Goal: Task Accomplishment & Management: Manage account settings

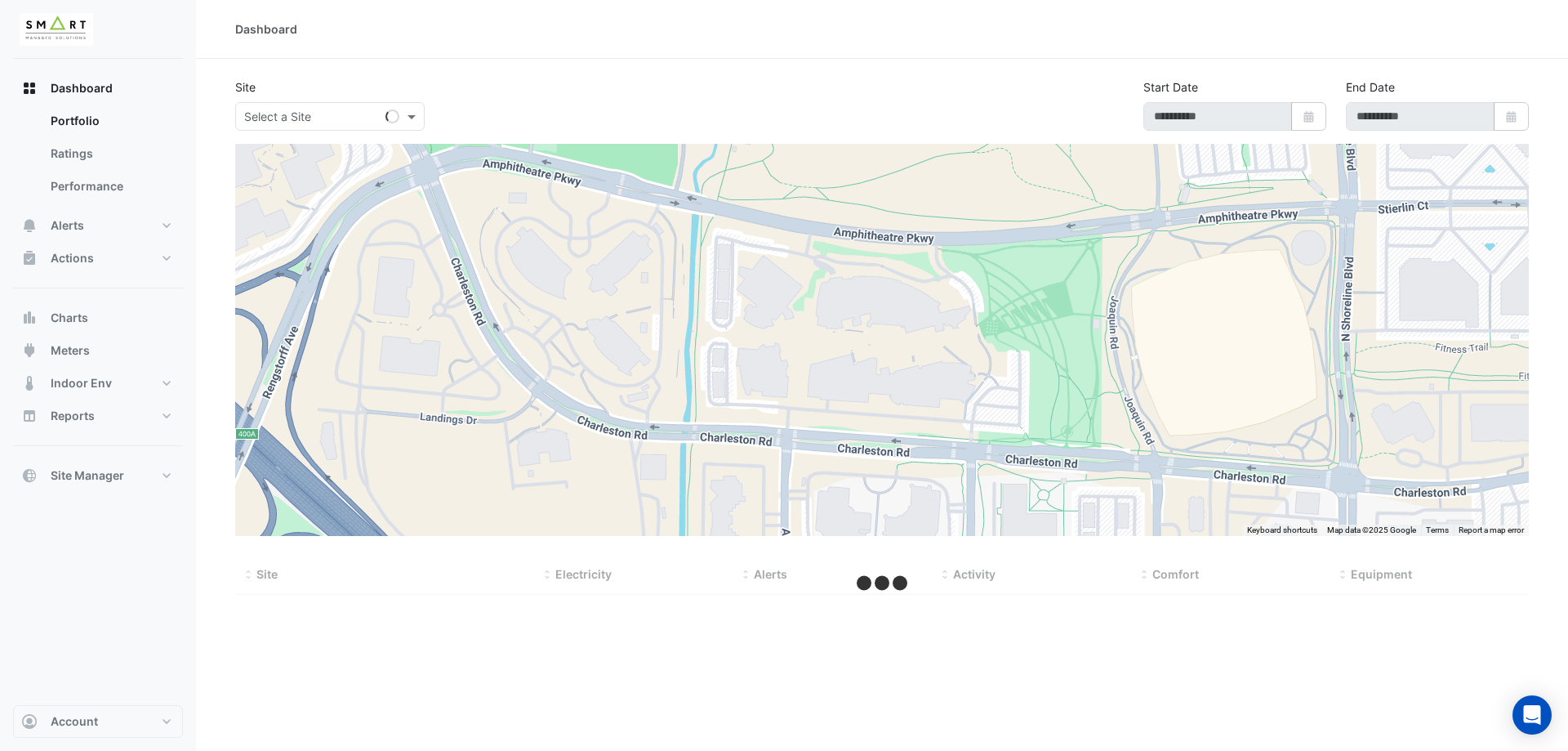
type input "**********"
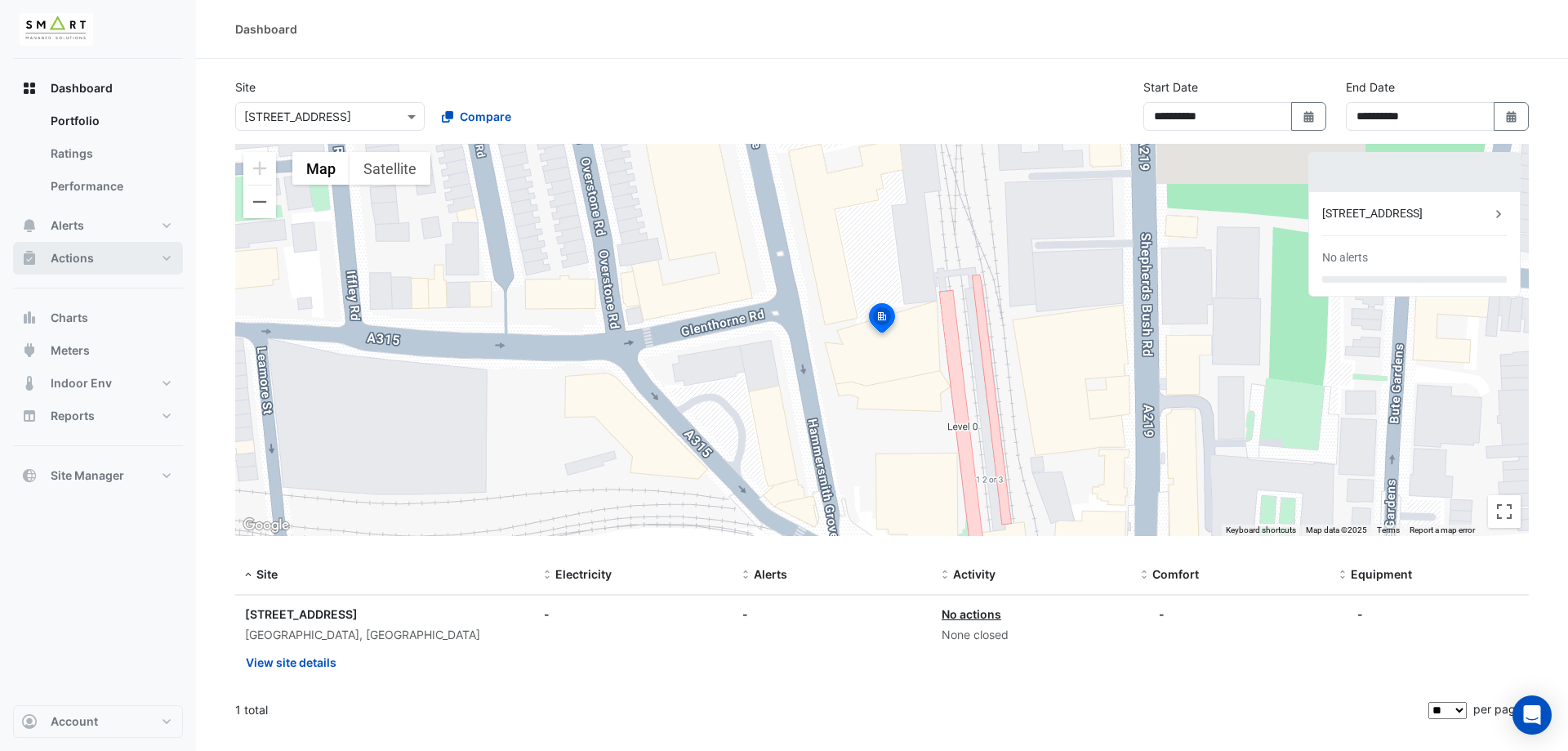
click at [102, 267] on button "Actions" at bounding box center [98, 258] width 169 height 33
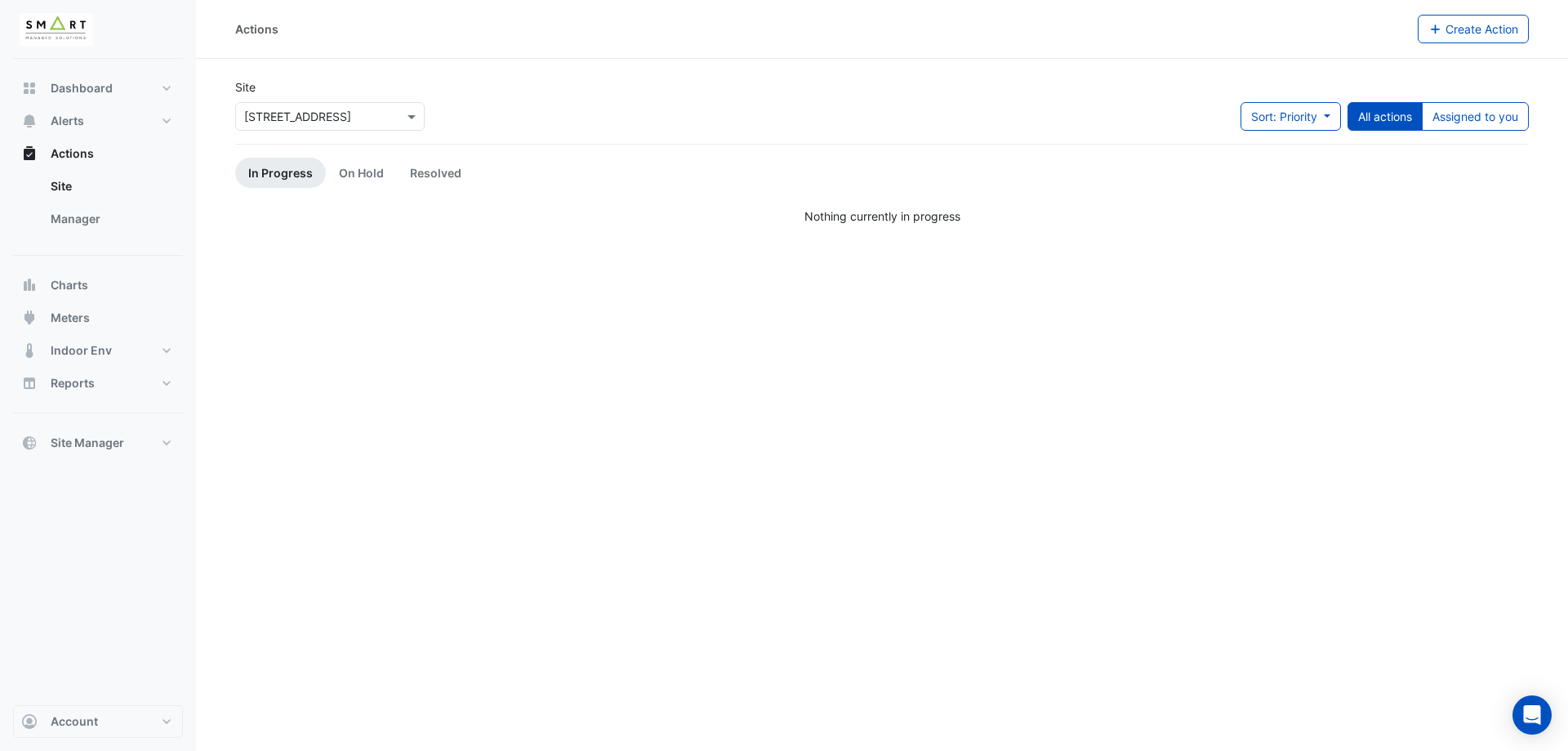
click at [387, 104] on div "Select a Site × 12 [GEOGRAPHIC_DATA]" at bounding box center [330, 116] width 189 height 28
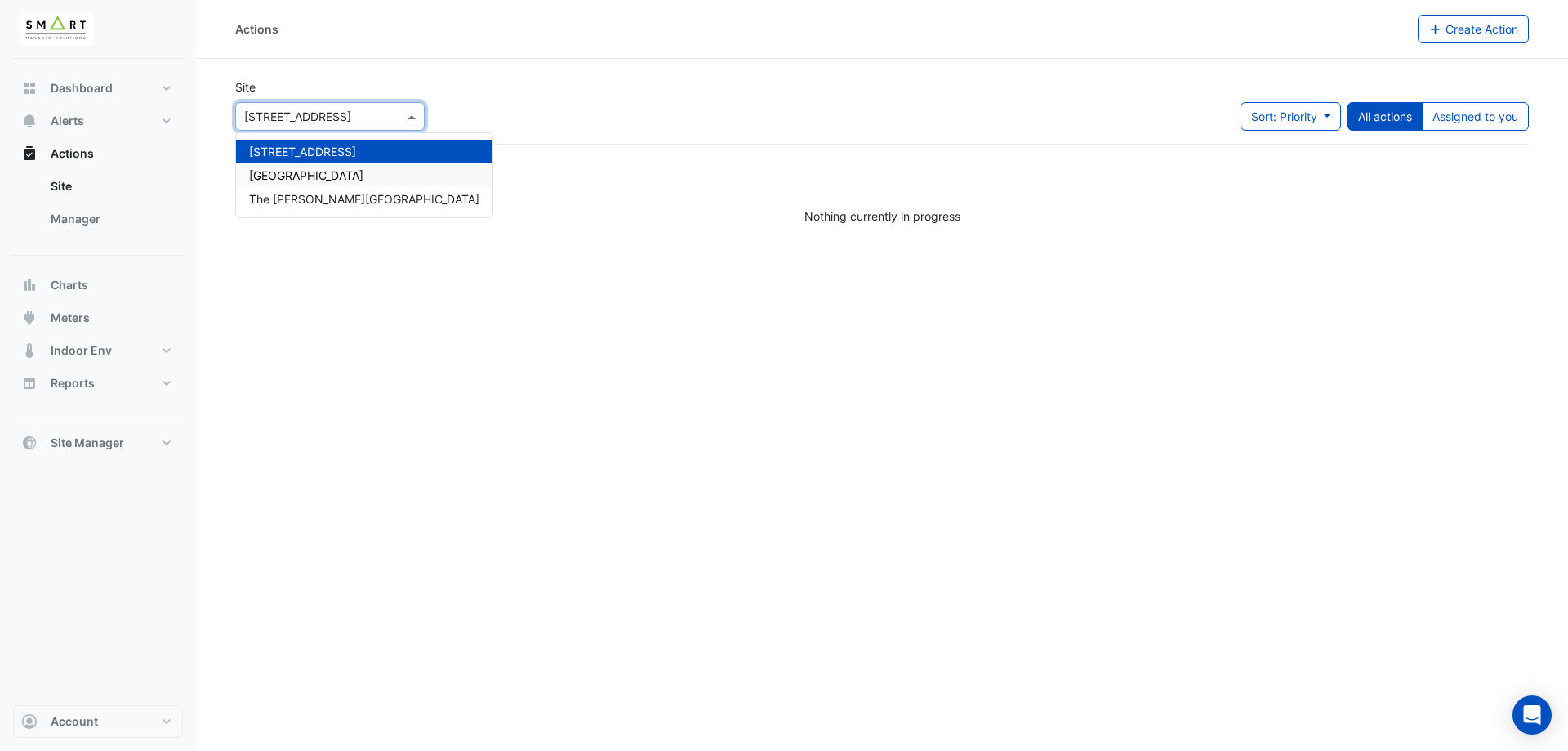
click at [349, 165] on div "[GEOGRAPHIC_DATA]" at bounding box center [364, 175] width 257 height 24
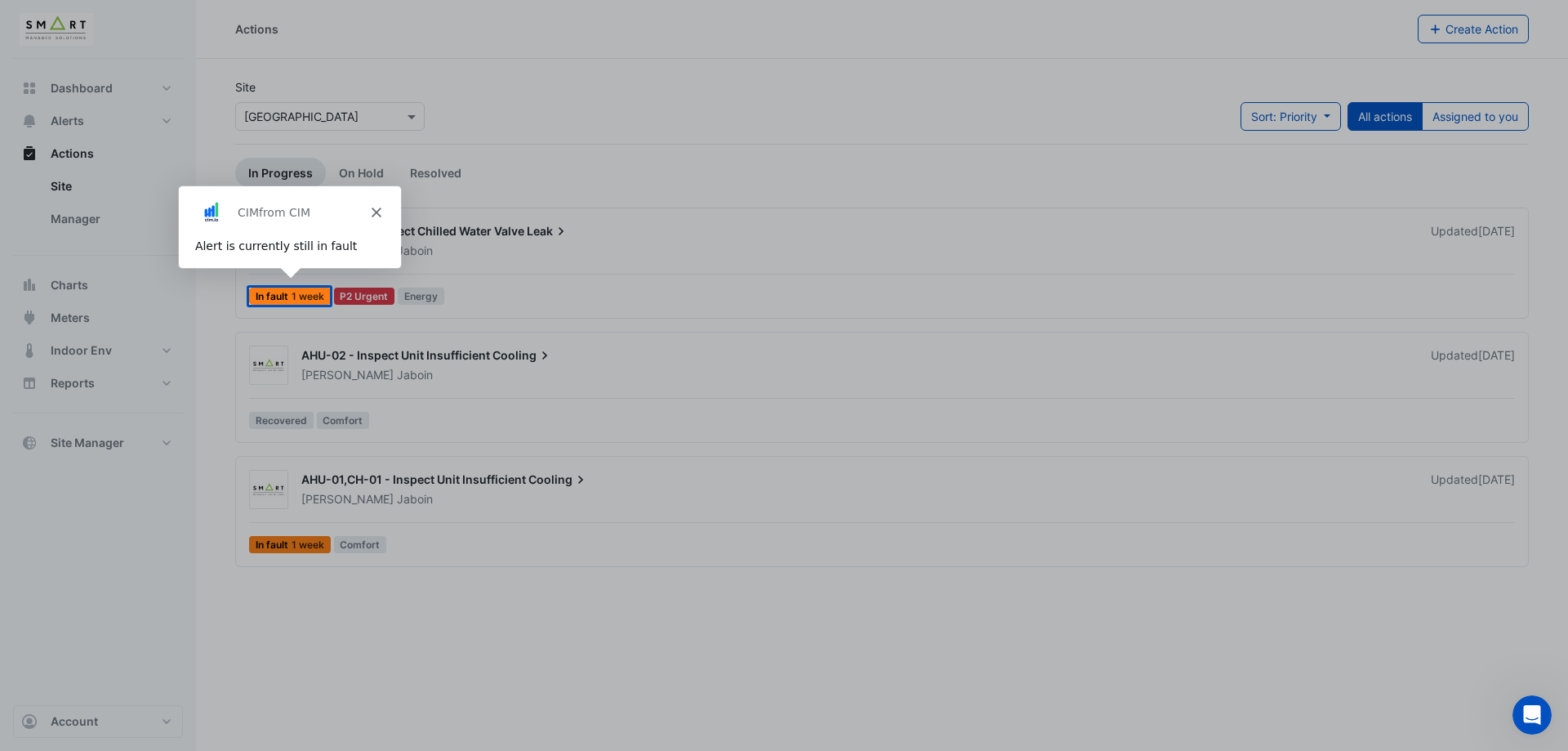
click at [375, 206] on icon "Close" at bounding box center [375, 211] width 9 height 9
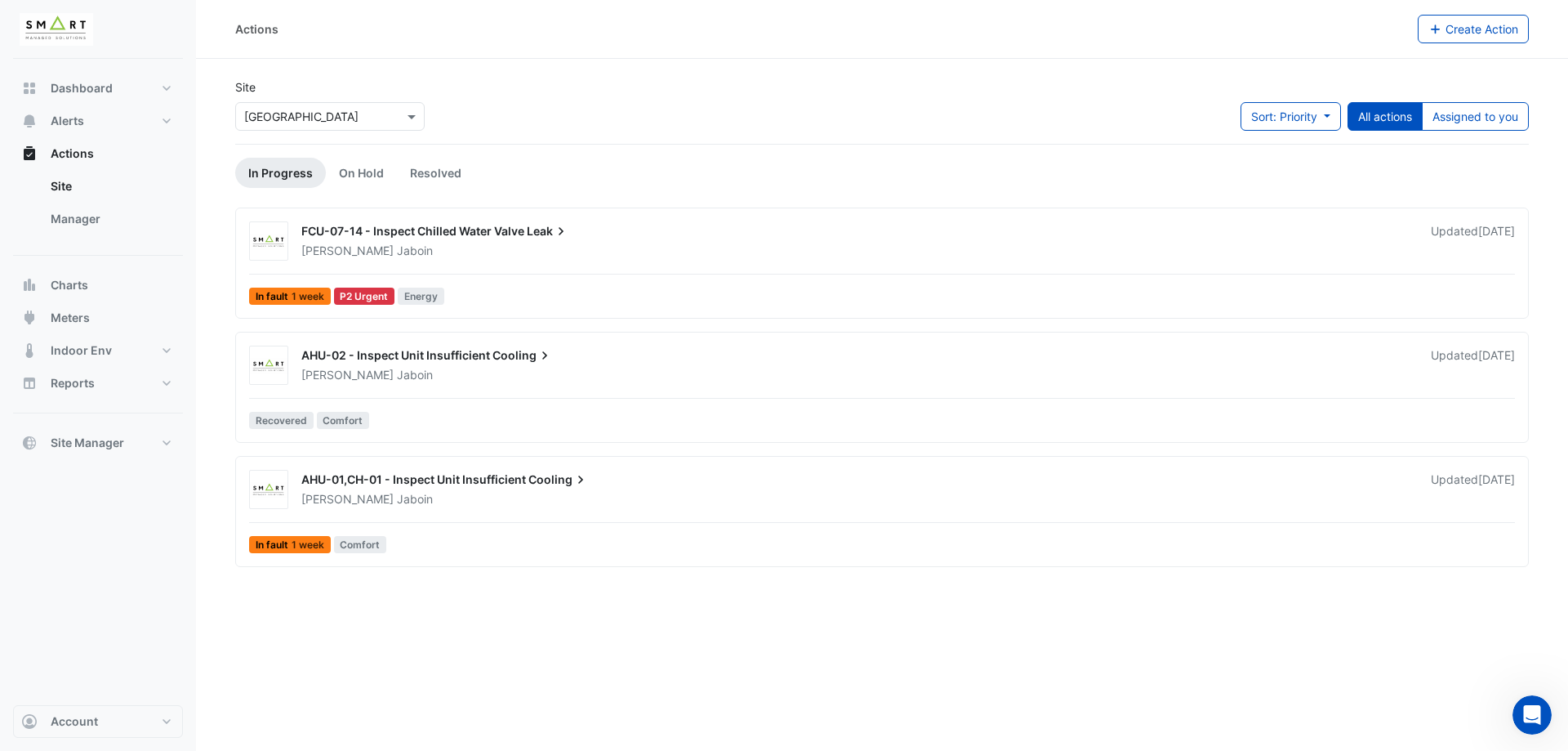
click at [463, 369] on div "[PERSON_NAME]" at bounding box center [857, 374] width 1114 height 16
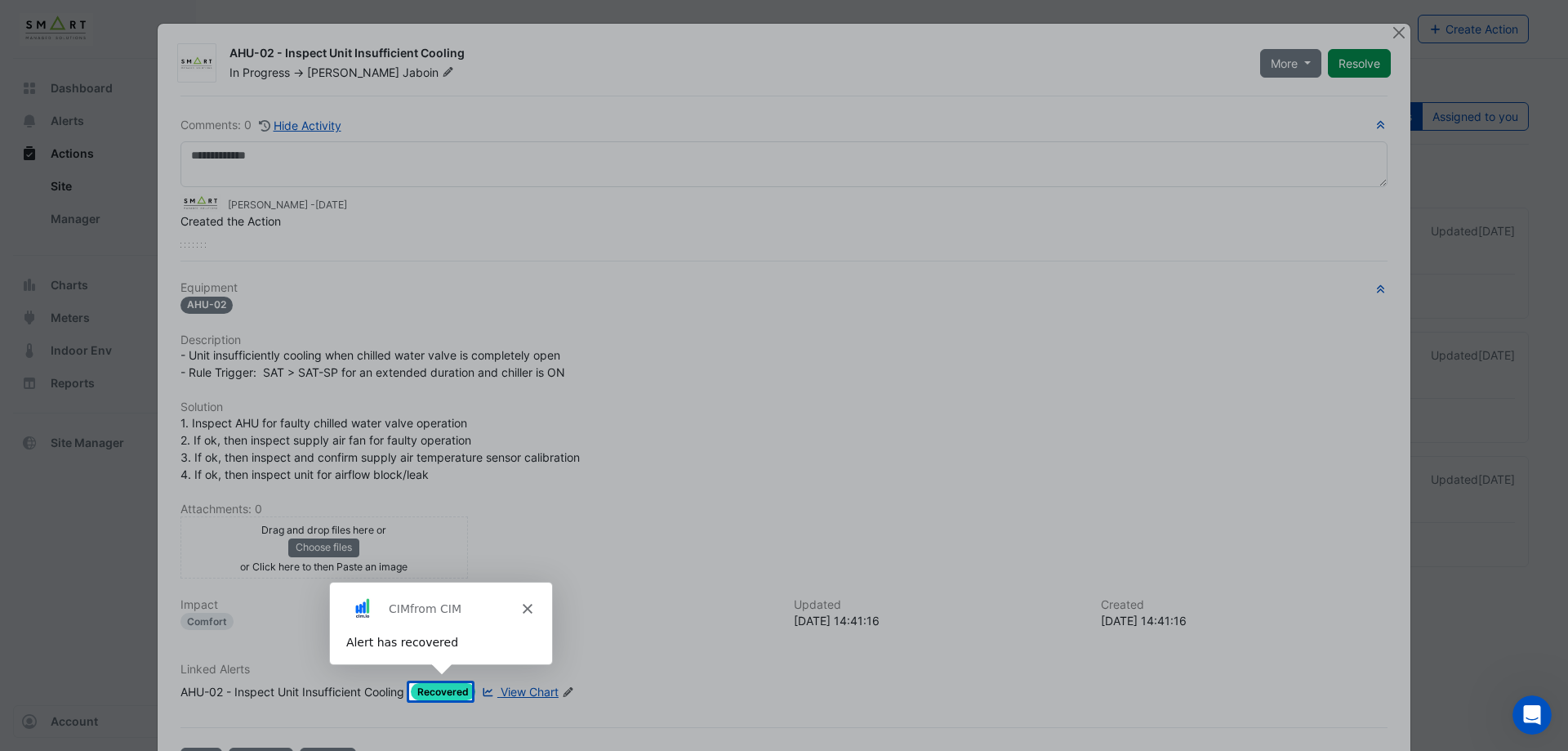
click at [524, 606] on icon "Close" at bounding box center [526, 607] width 9 height 9
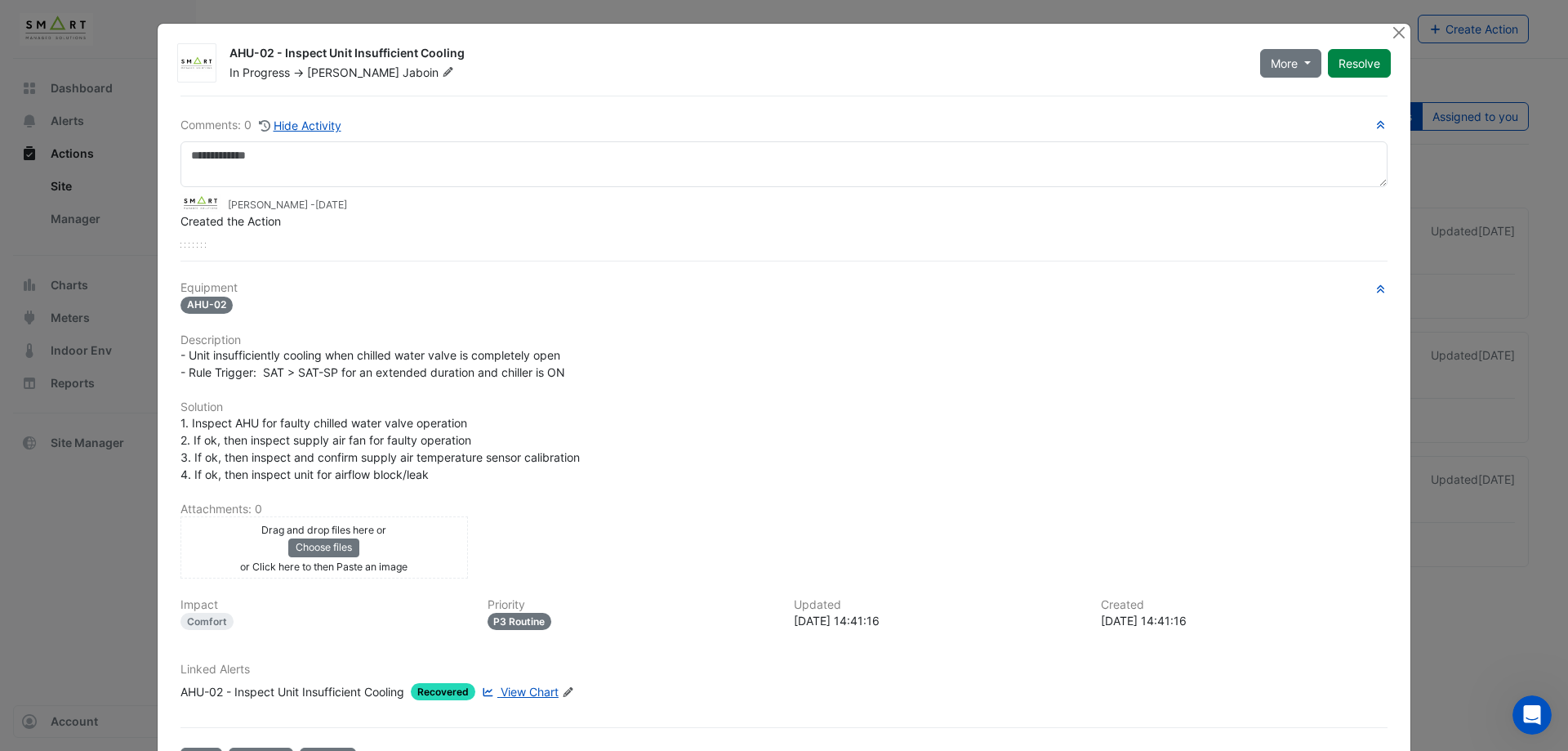
scroll to position [63, 0]
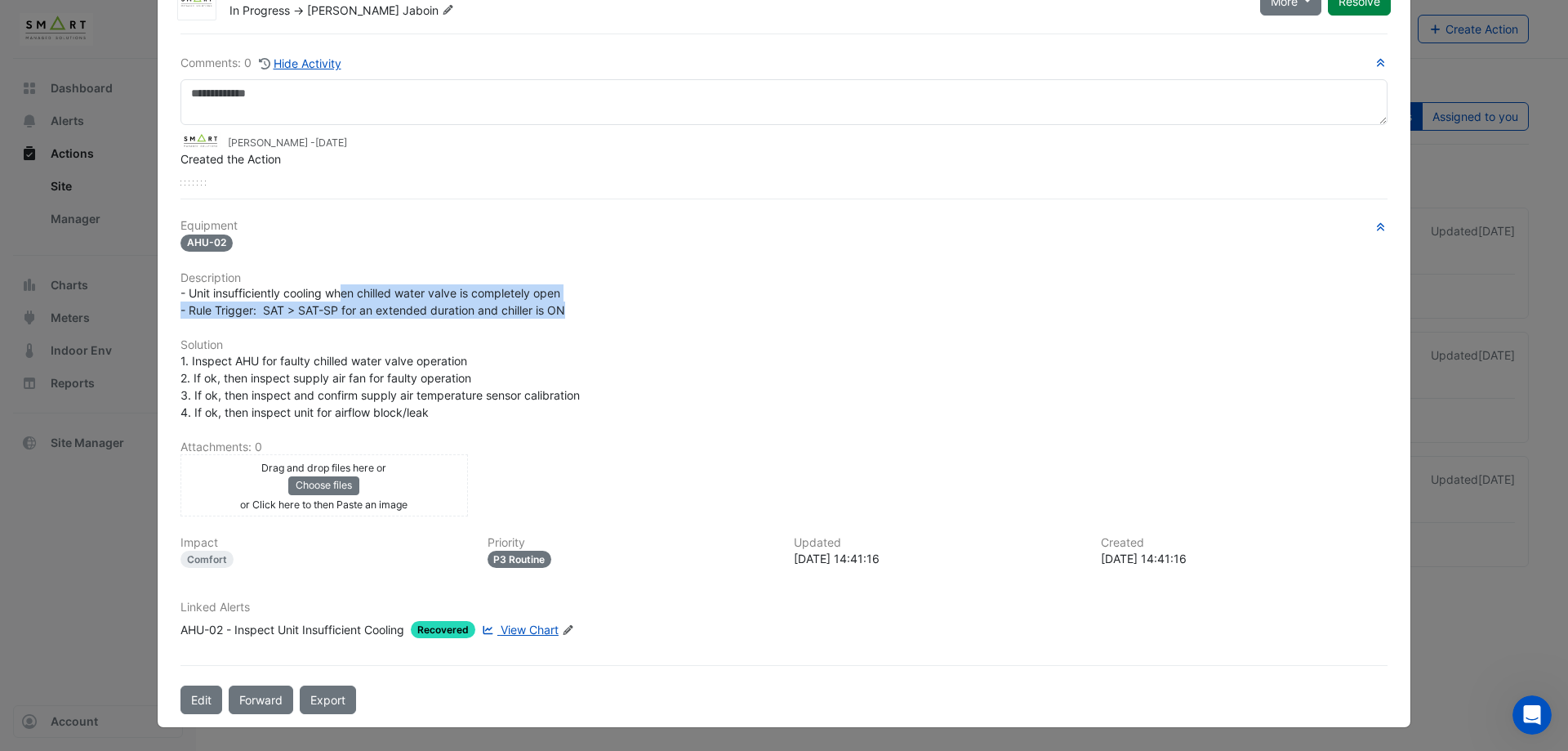
drag, startPoint x: 341, startPoint y: 295, endPoint x: 645, endPoint y: 318, distance: 304.9
click at [645, 318] on div "- Unit insufficiently cooling when chilled water valve is completely open - Rul…" at bounding box center [784, 301] width 1207 height 34
click at [639, 331] on div "Equipment AHU-02 Description - Unit insufficiently cooling when chilled water v…" at bounding box center [784, 435] width 1207 height 432
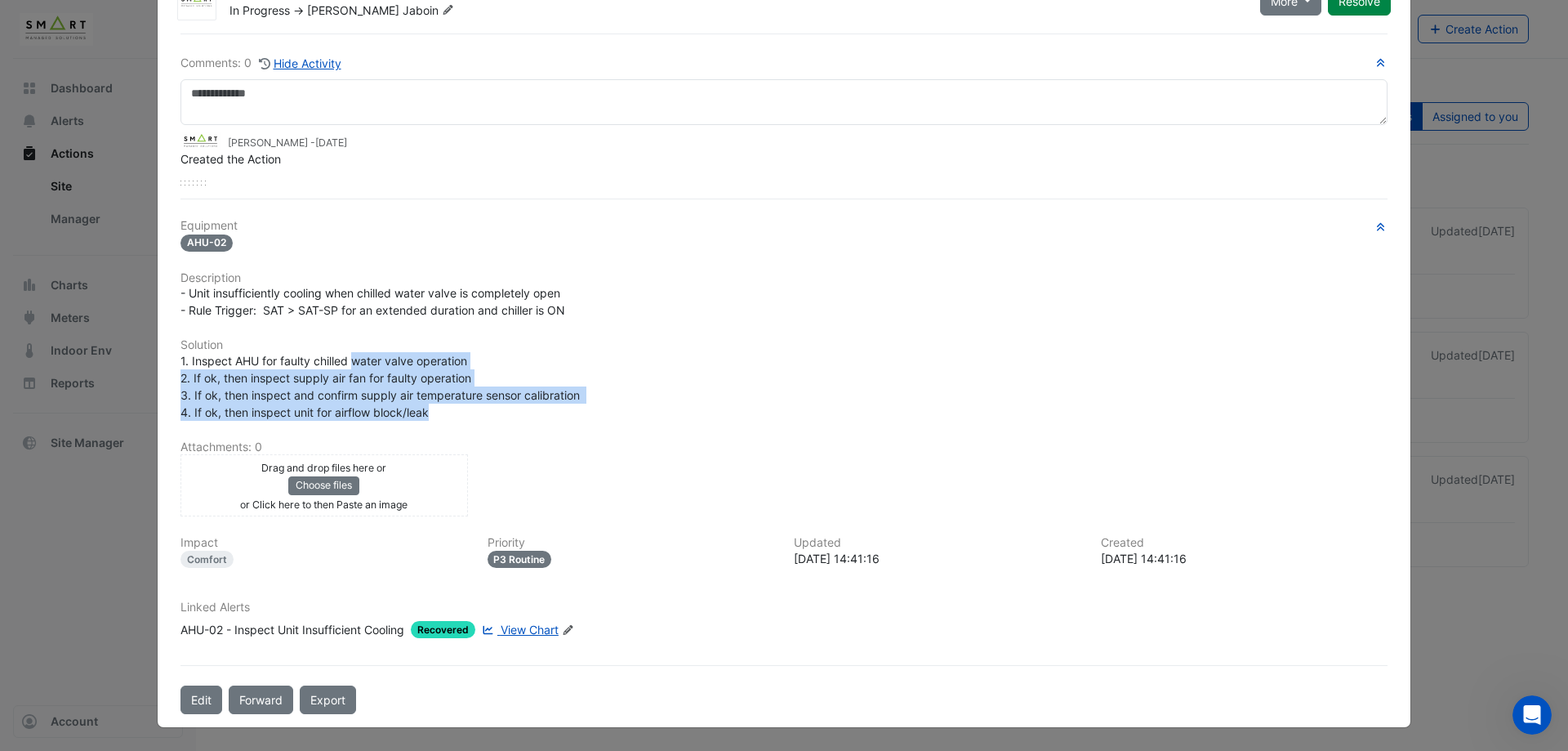
drag, startPoint x: 347, startPoint y: 355, endPoint x: 539, endPoint y: 420, distance: 202.7
click at [539, 420] on div "1. Inspect AHU for faulty chilled water valve operation 2. If ok, then inspect …" at bounding box center [784, 386] width 1207 height 68
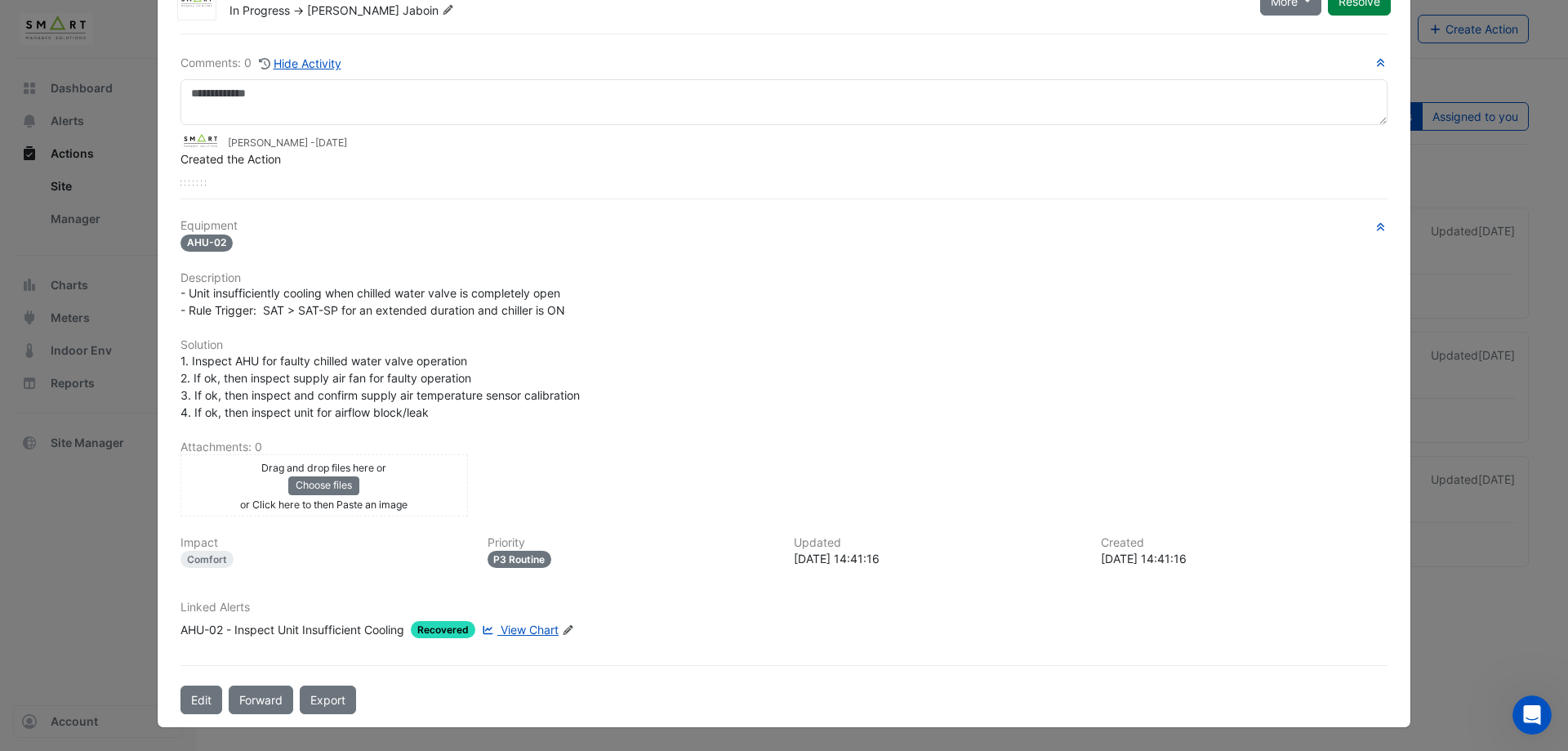
click at [443, 626] on span "Recovered" at bounding box center [443, 630] width 64 height 17
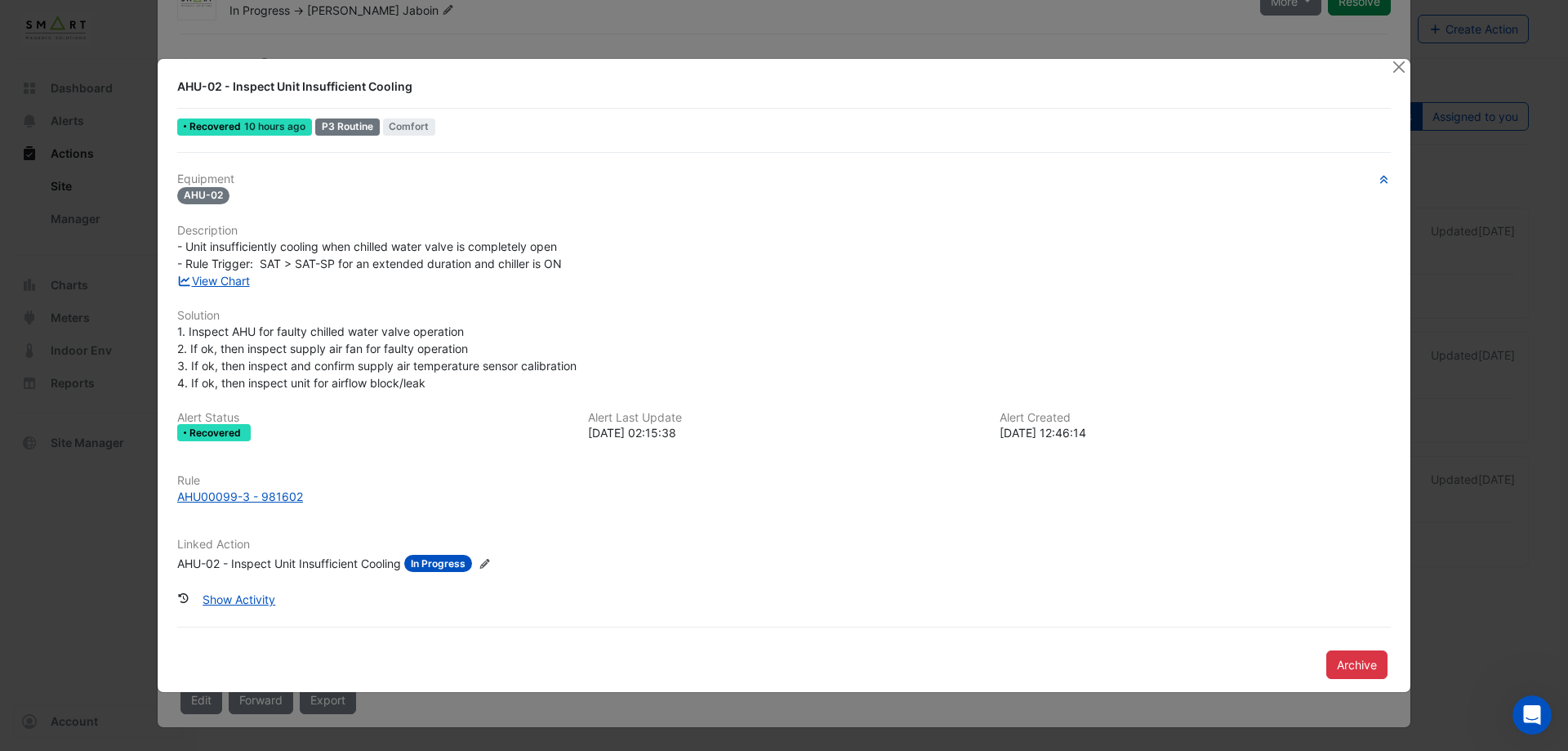
click at [1398, 78] on div "AHU-02 - Inspect Unit Insufficient Cooling" at bounding box center [784, 86] width 1234 height 29
click at [1391, 71] on button "Close" at bounding box center [1399, 67] width 17 height 17
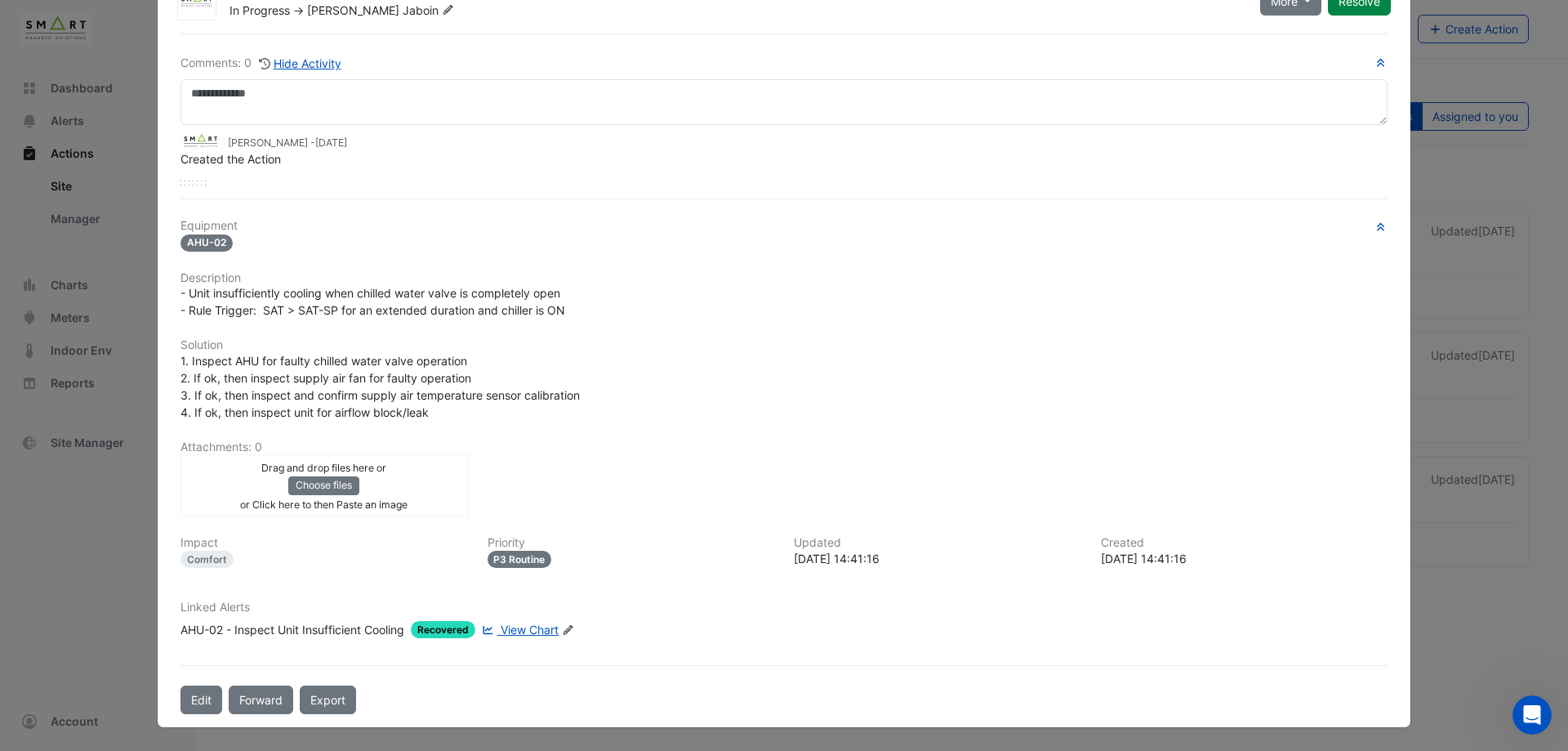
click at [1441, 63] on ngb-modal-window "AHU-02 - Inspect Unit Insufficient Cooling In Progress -> [PERSON_NAME] More On…" at bounding box center [784, 375] width 1568 height 751
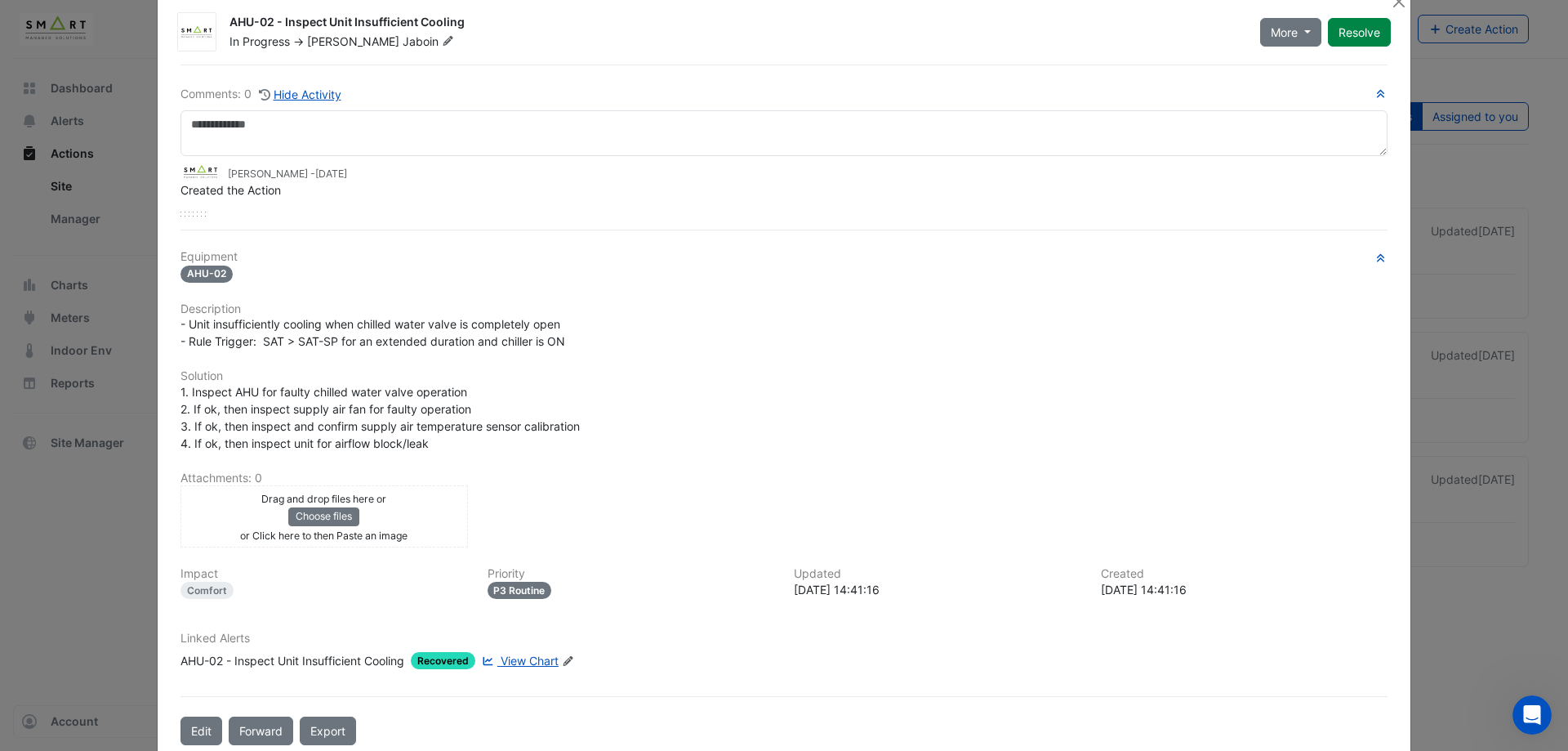
scroll to position [0, 0]
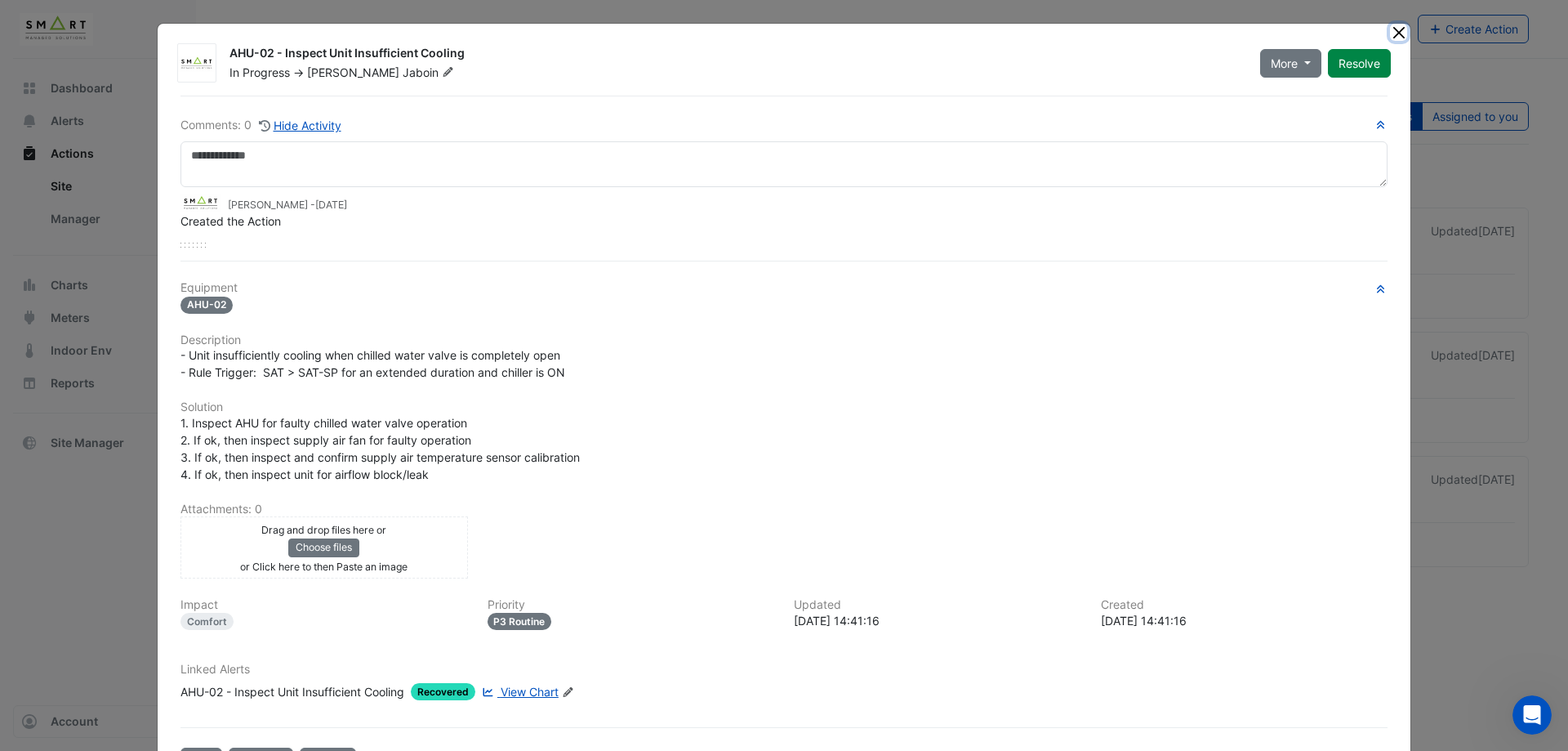
click at [1398, 27] on button "Close" at bounding box center [1399, 32] width 17 height 17
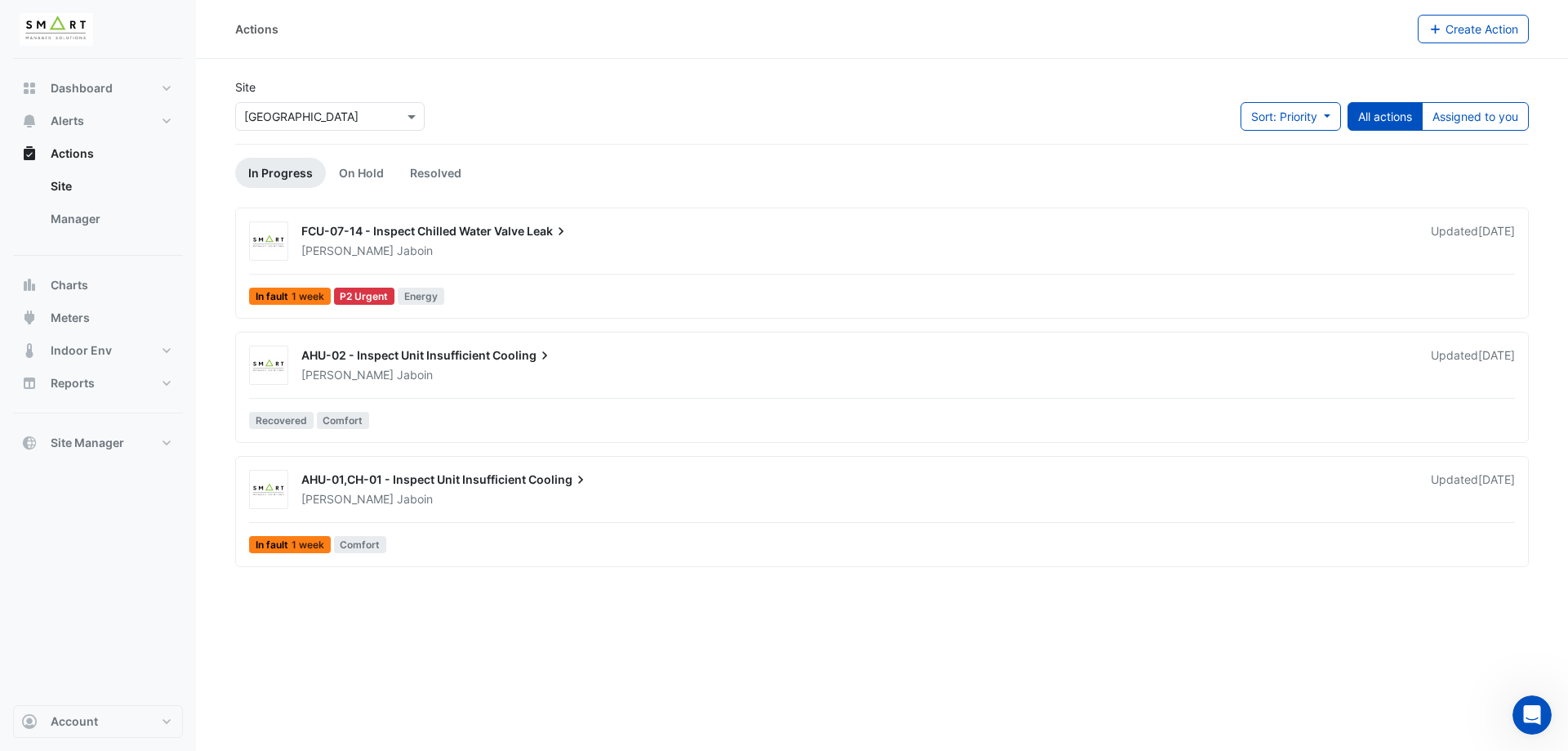
click at [454, 498] on div "[PERSON_NAME]" at bounding box center [857, 498] width 1114 height 16
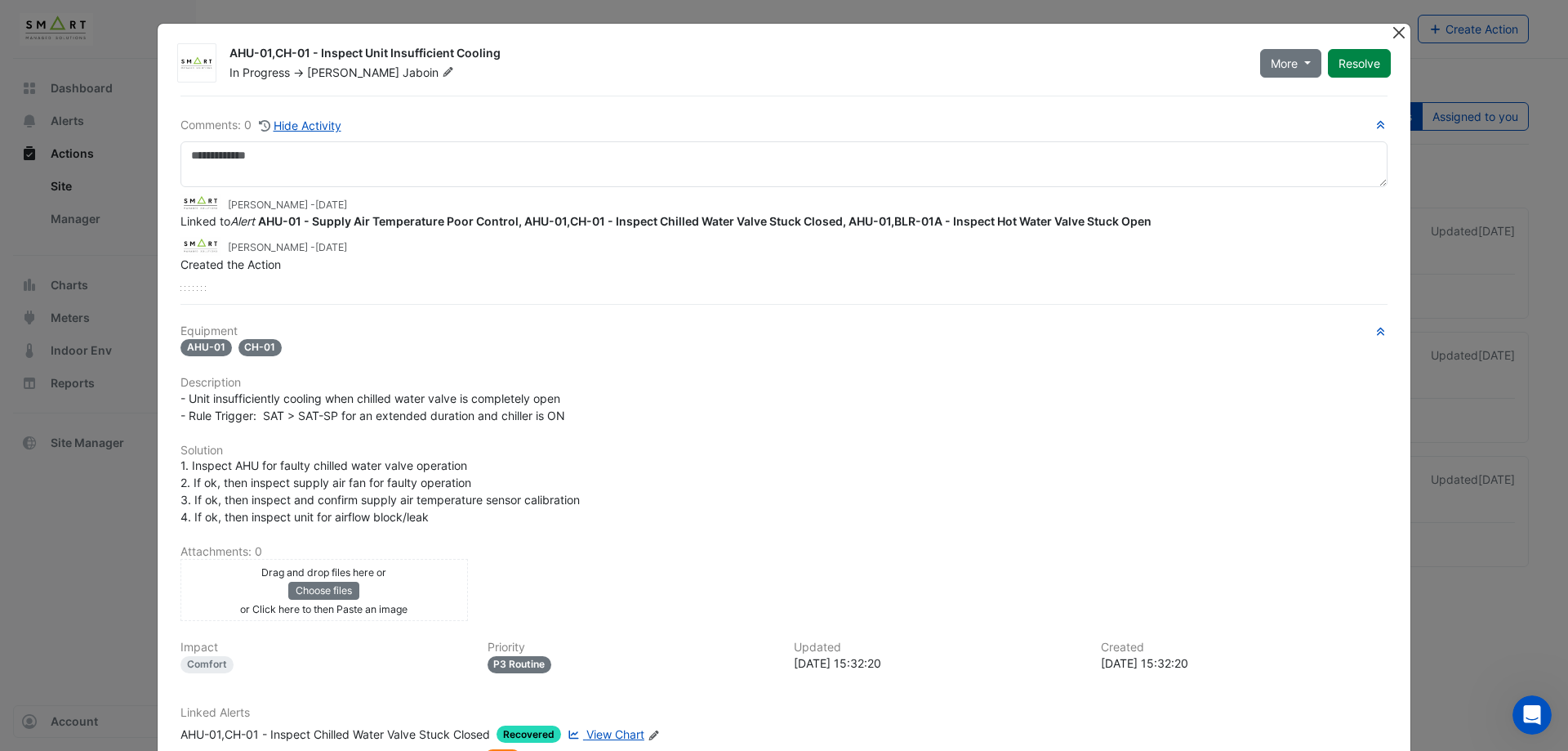
click at [1398, 39] on button "Close" at bounding box center [1399, 32] width 17 height 17
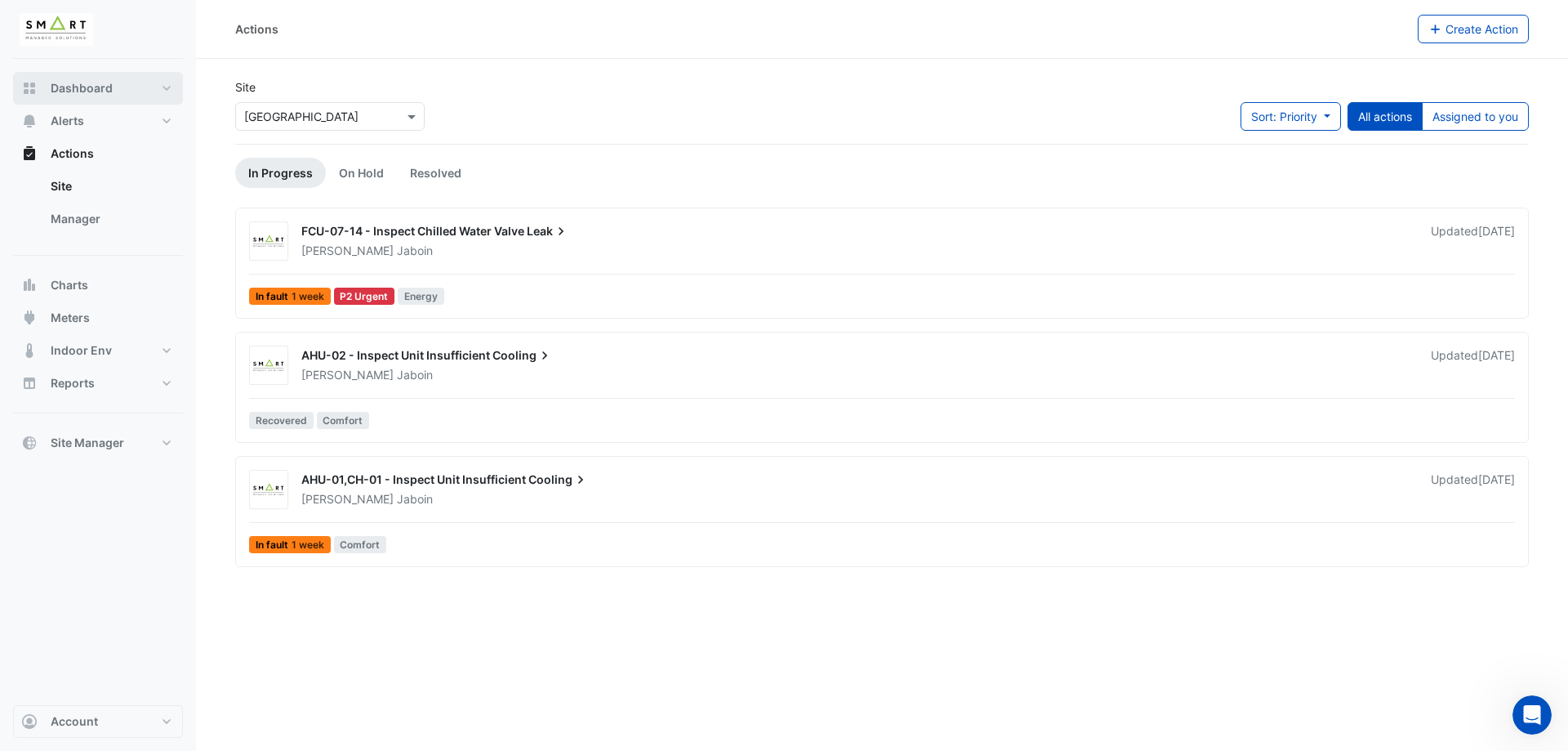
click at [85, 86] on span "Dashboard" at bounding box center [81, 88] width 62 height 16
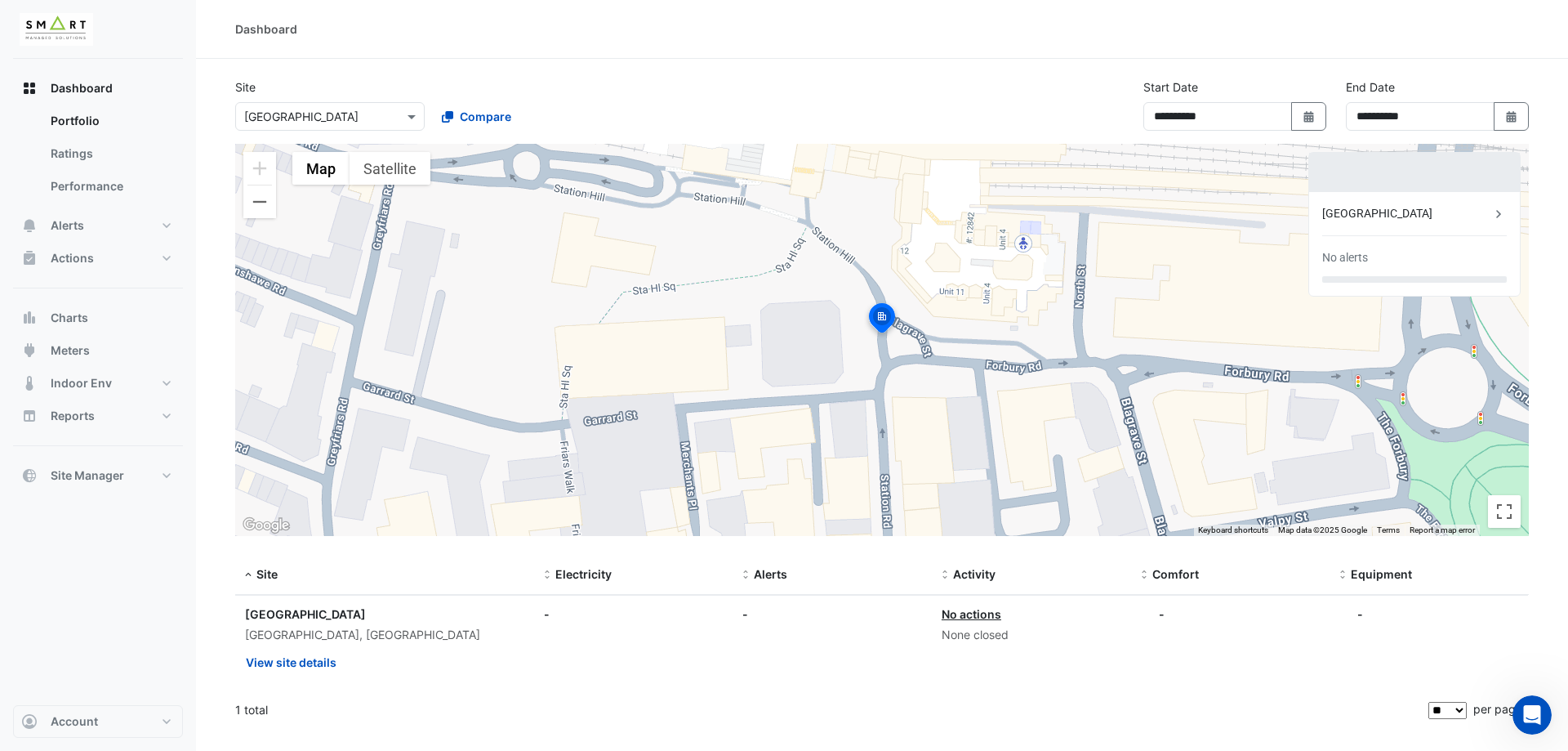
click at [223, 639] on section "**********" at bounding box center [882, 394] width 1372 height 671
